Goal: Obtain resource: Obtain resource

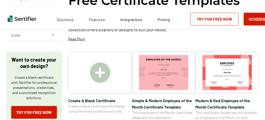
scroll to position [54, 0]
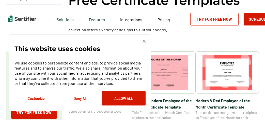
click at [144, 41] on img at bounding box center [143, 41] width 3 height 3
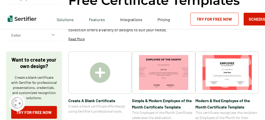
click at [102, 74] on img at bounding box center [100, 72] width 20 height 20
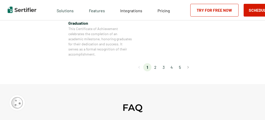
scroll to position [513, 0]
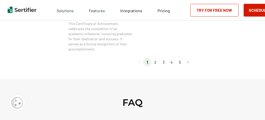
click at [156, 62] on li "2" at bounding box center [155, 62] width 8 height 8
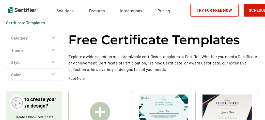
scroll to position [15, 0]
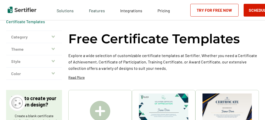
click at [55, 48] on icon "button" at bounding box center [53, 48] width 3 height 2
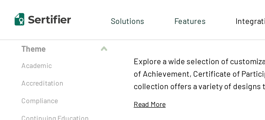
scroll to position [39, 0]
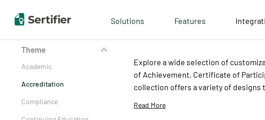
click at [51, 44] on p "Accreditation" at bounding box center [34, 42] width 46 height 5
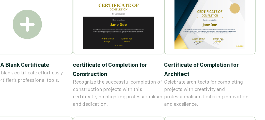
scroll to position [104, 0]
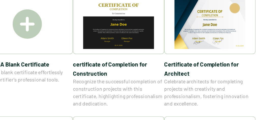
click at [242, 66] on span "Certificate of Completion​ for Architect" at bounding box center [227, 69] width 64 height 13
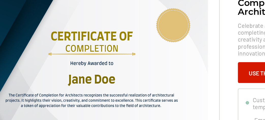
scroll to position [20, 0]
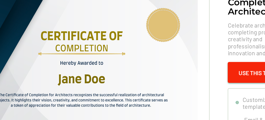
click at [213, 82] on button "Use This Template" at bounding box center [227, 84] width 51 height 14
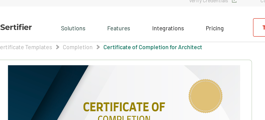
scroll to position [0, 0]
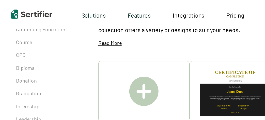
scroll to position [78, 0]
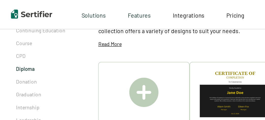
click at [19, 50] on p "Diploma" at bounding box center [34, 47] width 46 height 5
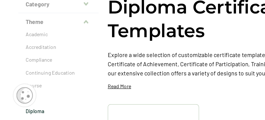
scroll to position [13, 0]
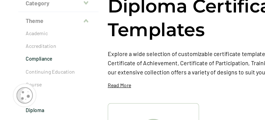
click at [25, 78] on p "Compliance" at bounding box center [41, 77] width 46 height 5
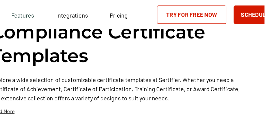
scroll to position [31, 0]
